Goal: Check status

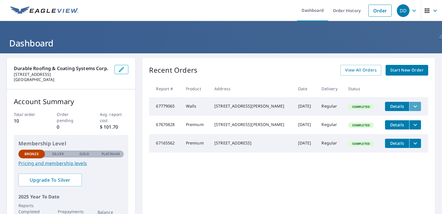
click at [412, 107] on icon "filesDropdownBtn-67779065" at bounding box center [415, 106] width 7 height 7
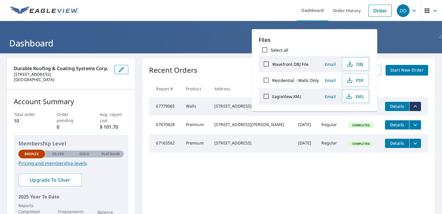
click at [292, 172] on div "Recent Orders View All Orders Start New Order Report # Product Address Date Del…" at bounding box center [288, 145] width 293 height 175
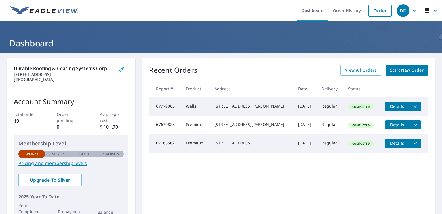
click at [344, 104] on td "Completed" at bounding box center [362, 106] width 37 height 18
click at [389, 103] on span "Details" at bounding box center [397, 105] width 17 height 5
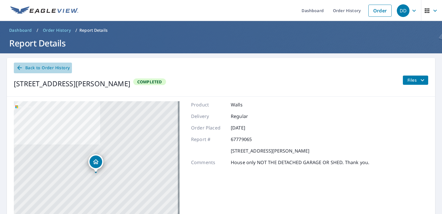
click at [45, 68] on span "Back to Order History" at bounding box center [43, 67] width 54 height 7
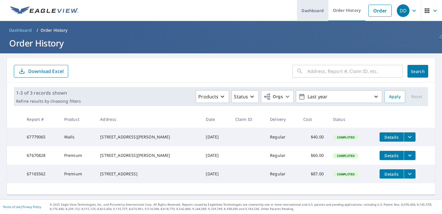
click at [316, 11] on link "Dashboard" at bounding box center [312, 10] width 31 height 21
